Goal: Information Seeking & Learning: Check status

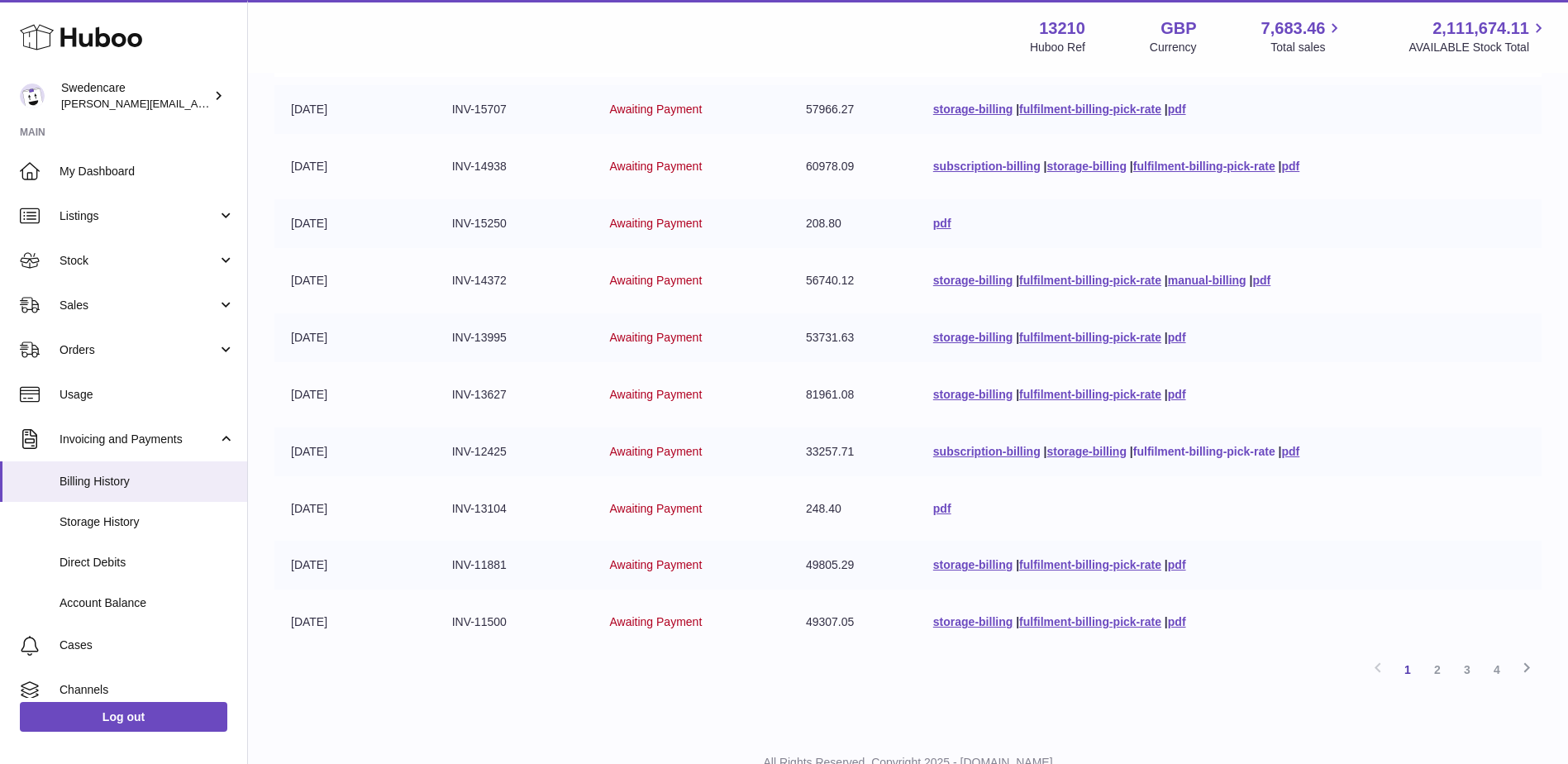
click at [1189, 450] on link "fulfilment-billing-pick-rate" at bounding box center [1204, 451] width 142 height 13
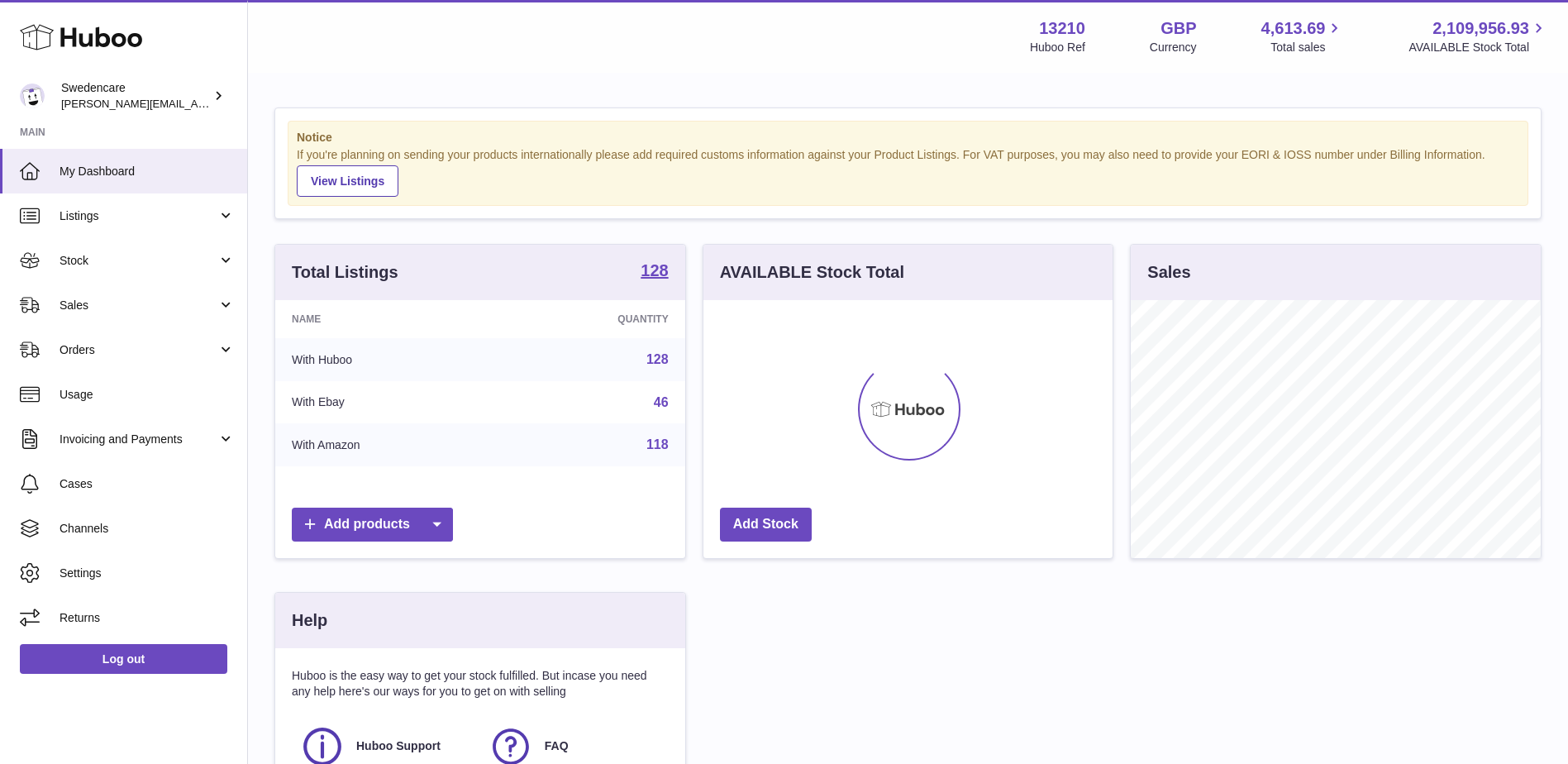
scroll to position [258, 409]
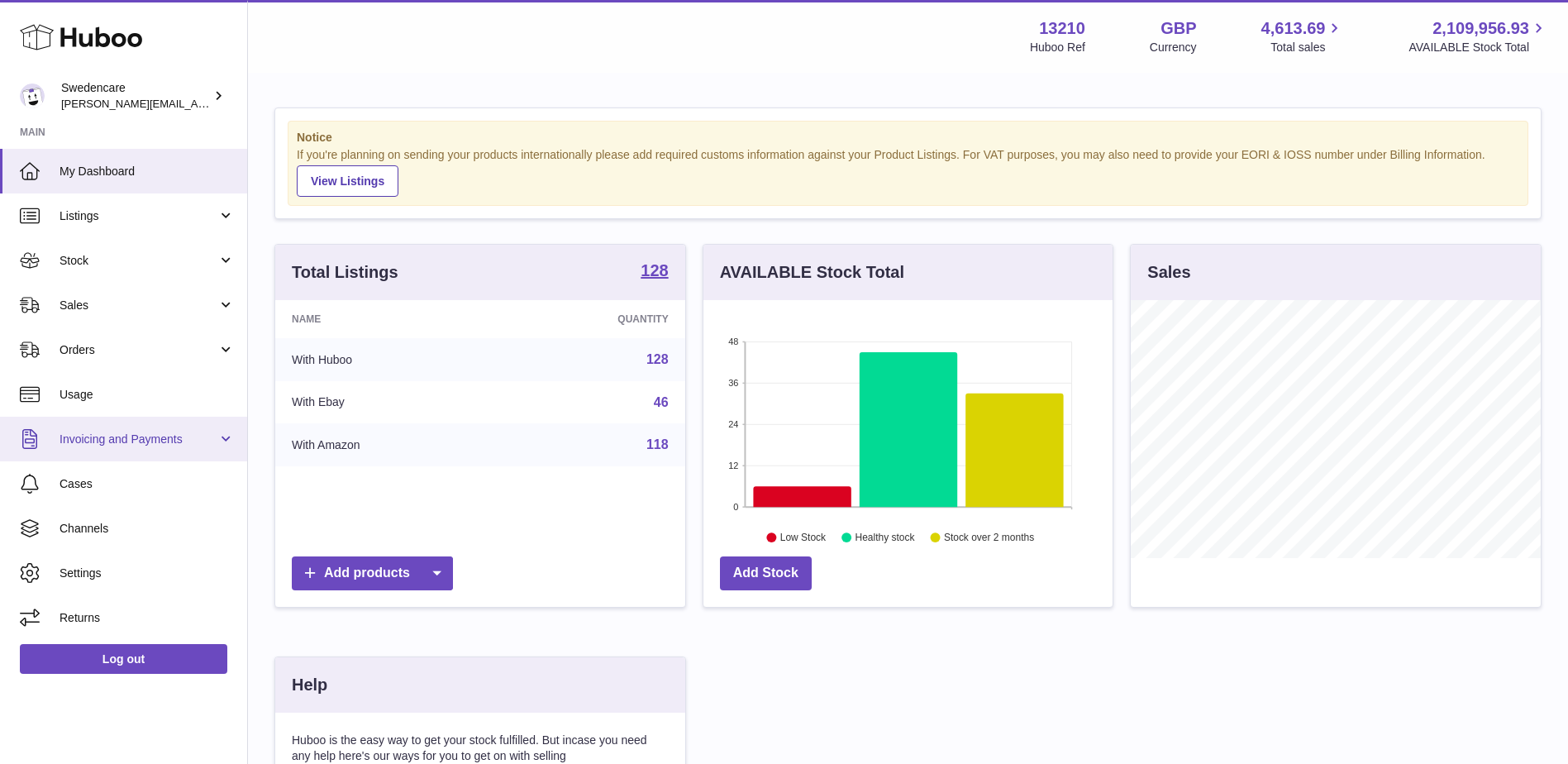
click at [87, 442] on span "Invoicing and Payments" at bounding box center [138, 439] width 158 height 16
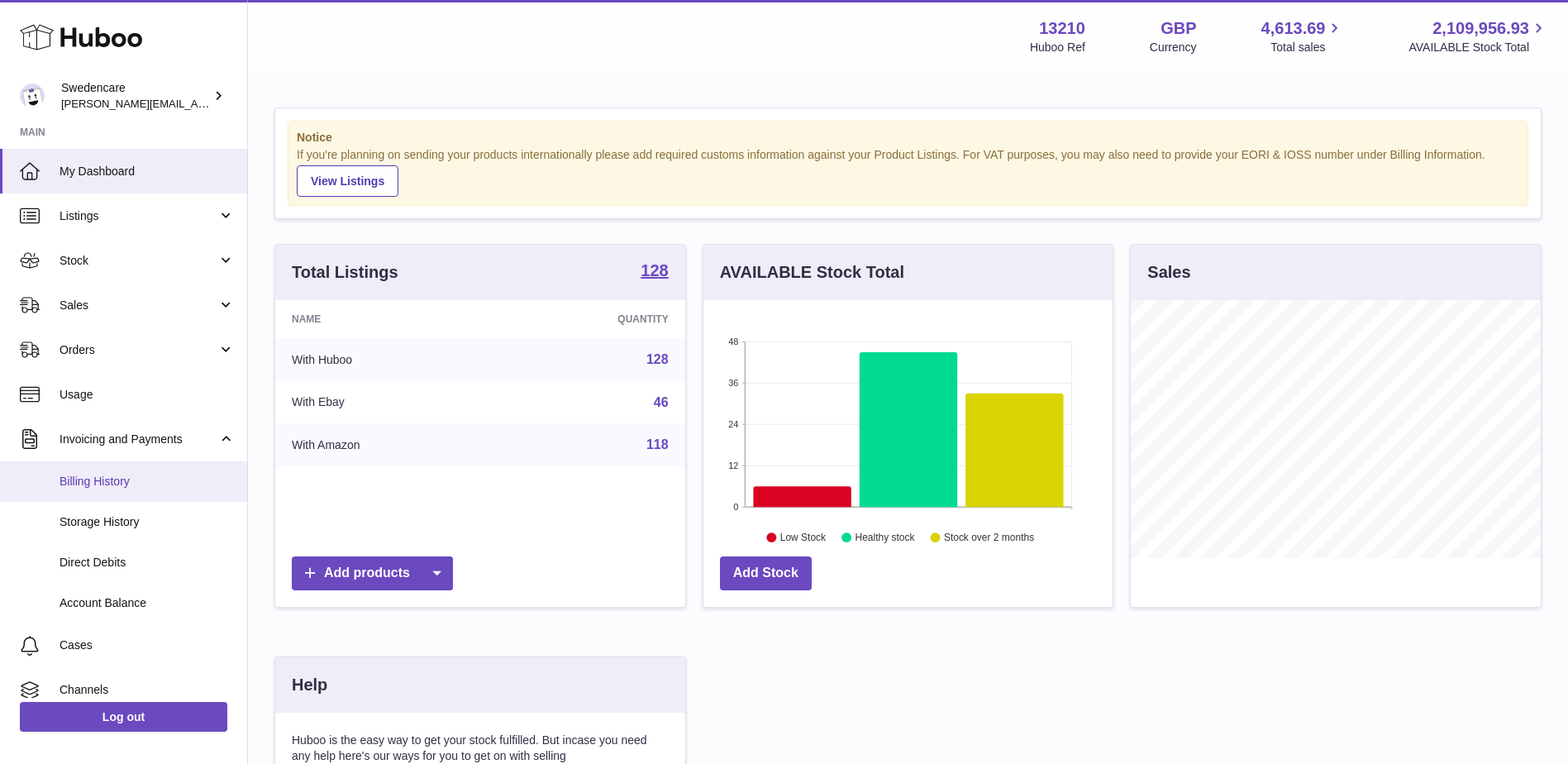
click at [87, 483] on span "Billing History" at bounding box center [146, 482] width 175 height 16
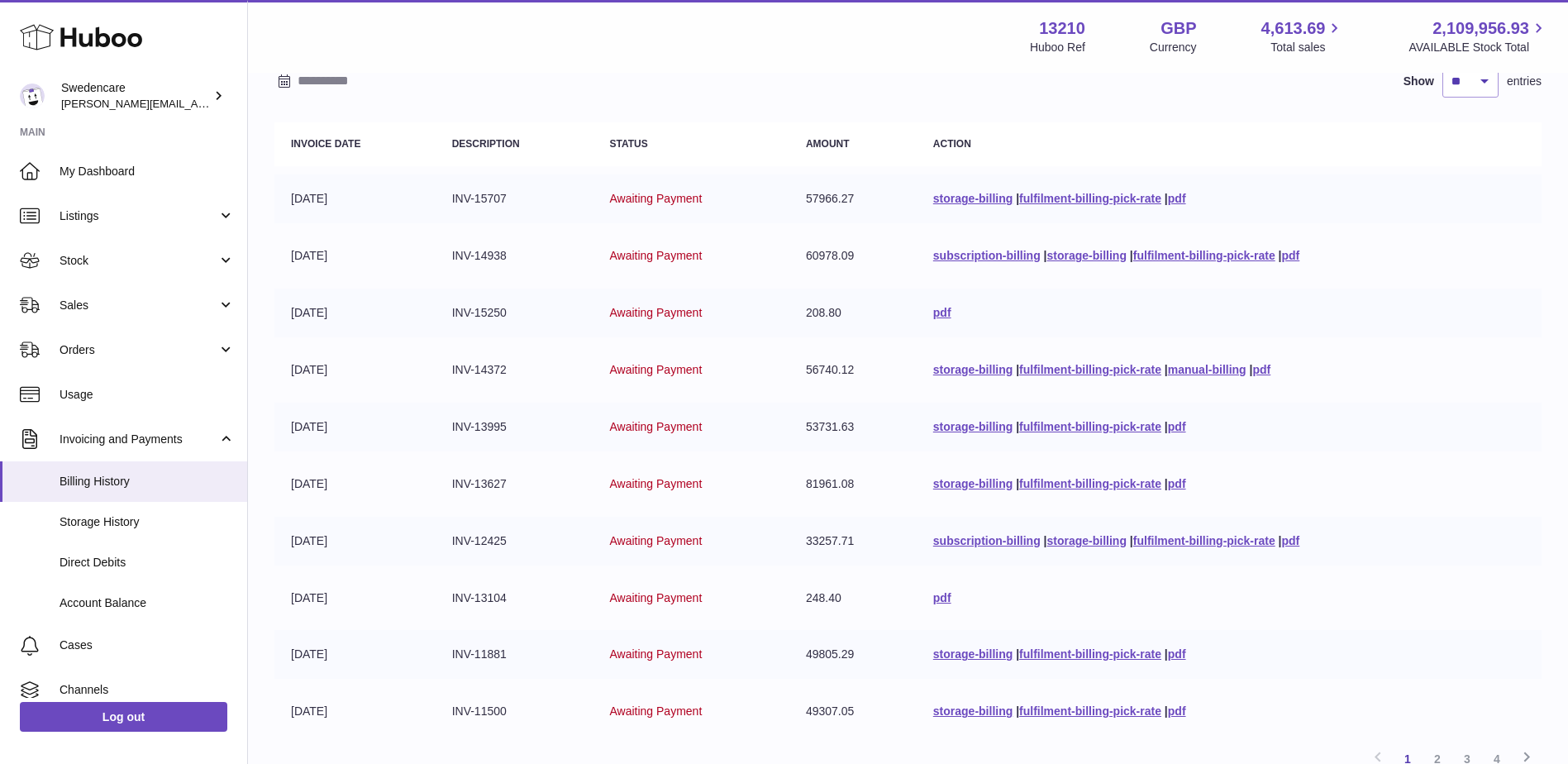
scroll to position [166, 0]
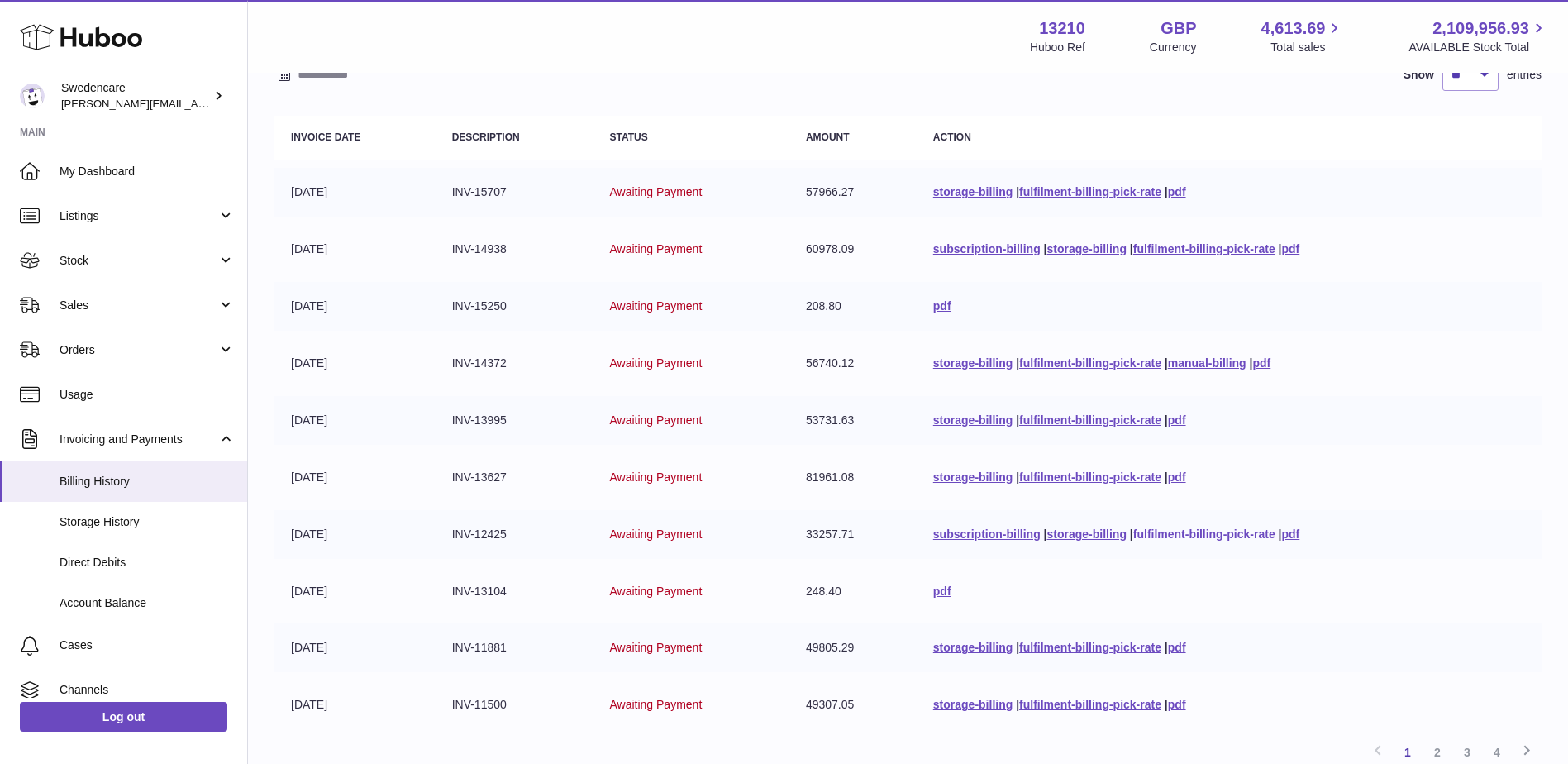
click at [1192, 535] on link "fulfilment-billing-pick-rate" at bounding box center [1204, 533] width 142 height 13
click at [747, 46] on div "Menu Huboo 13210 Huboo Ref GBP Currency 4,613.69 Total sales 2,109,956.93 AVAIL…" at bounding box center [908, 37] width 1281 height 38
click at [1055, 480] on link "fulfilment-billing-pick-rate" at bounding box center [1090, 477] width 142 height 13
click at [1075, 417] on link "fulfilment-billing-pick-rate" at bounding box center [1090, 420] width 142 height 13
click at [1072, 362] on link "fulfilment-billing-pick-rate" at bounding box center [1090, 362] width 142 height 13
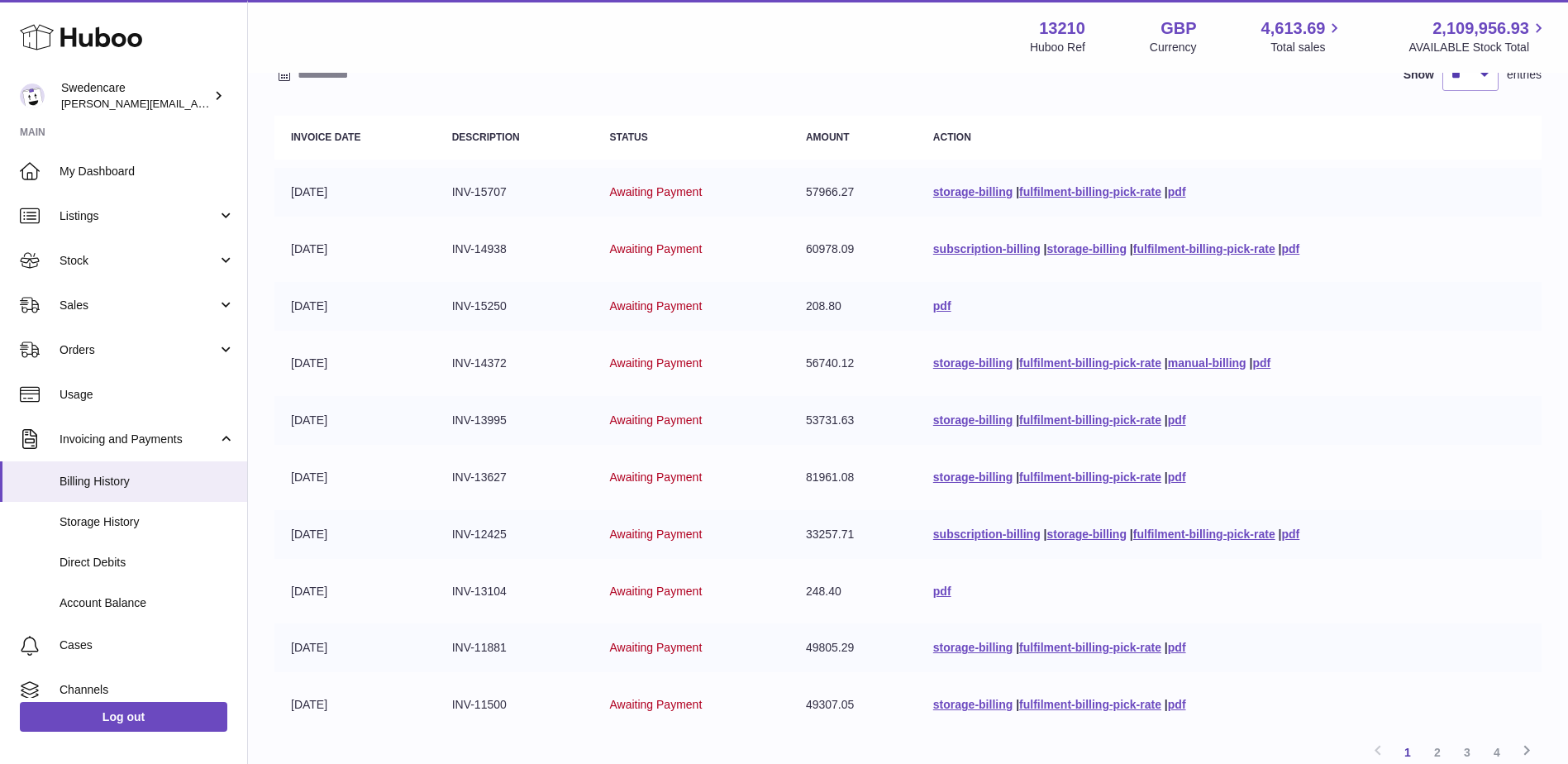
click at [1433, 643] on td "storage-billing | fulfilment-billing-pick-rate | pdf" at bounding box center [1228, 648] width 625 height 49
click at [1190, 247] on link "fulfilment-billing-pick-rate" at bounding box center [1204, 248] width 142 height 13
